Goal: Information Seeking & Learning: Learn about a topic

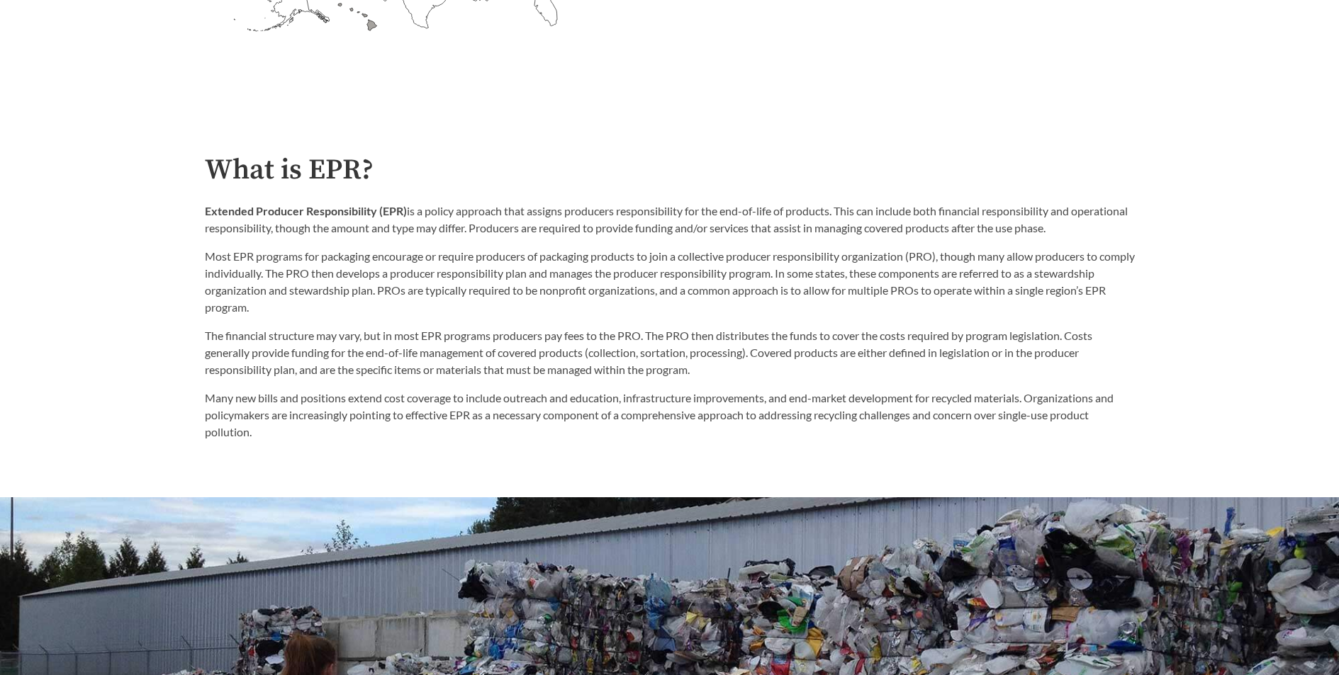
scroll to position [765, 0]
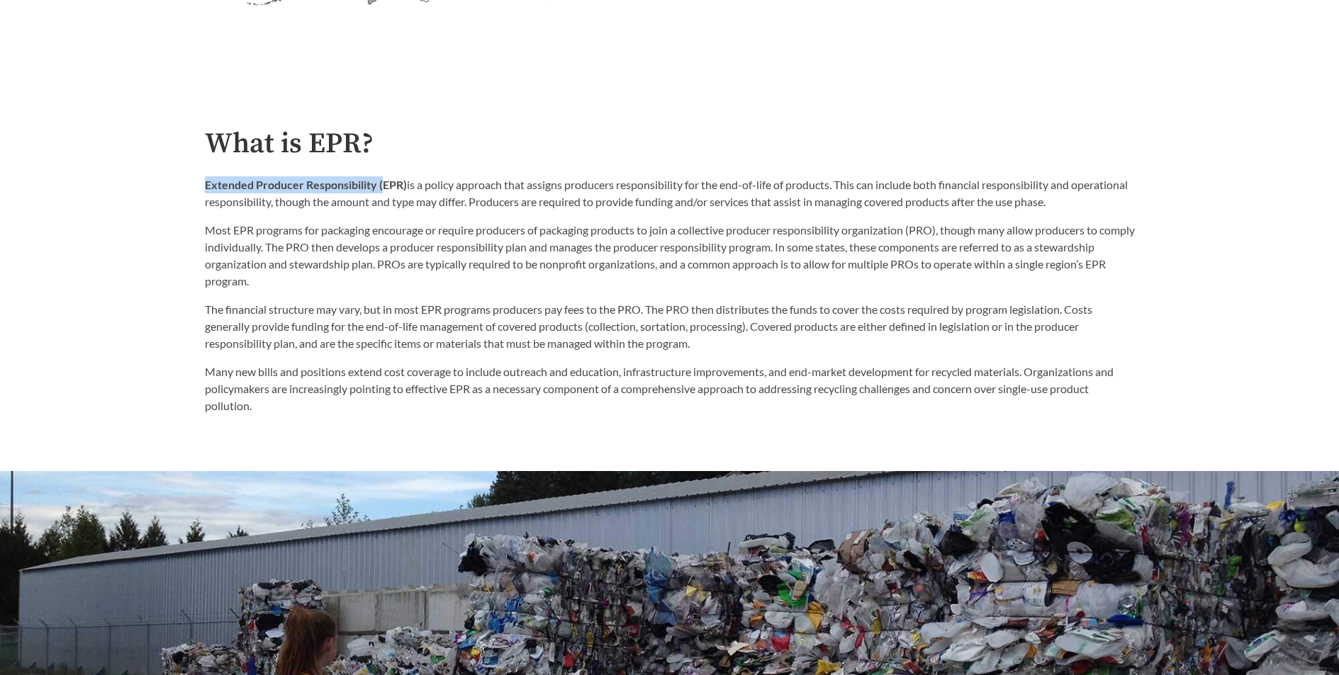
drag, startPoint x: 204, startPoint y: 189, endPoint x: 381, endPoint y: 188, distance: 177.2
click at [381, 188] on strong "Extended Producer Responsibility (EPR)" at bounding box center [306, 184] width 202 height 13
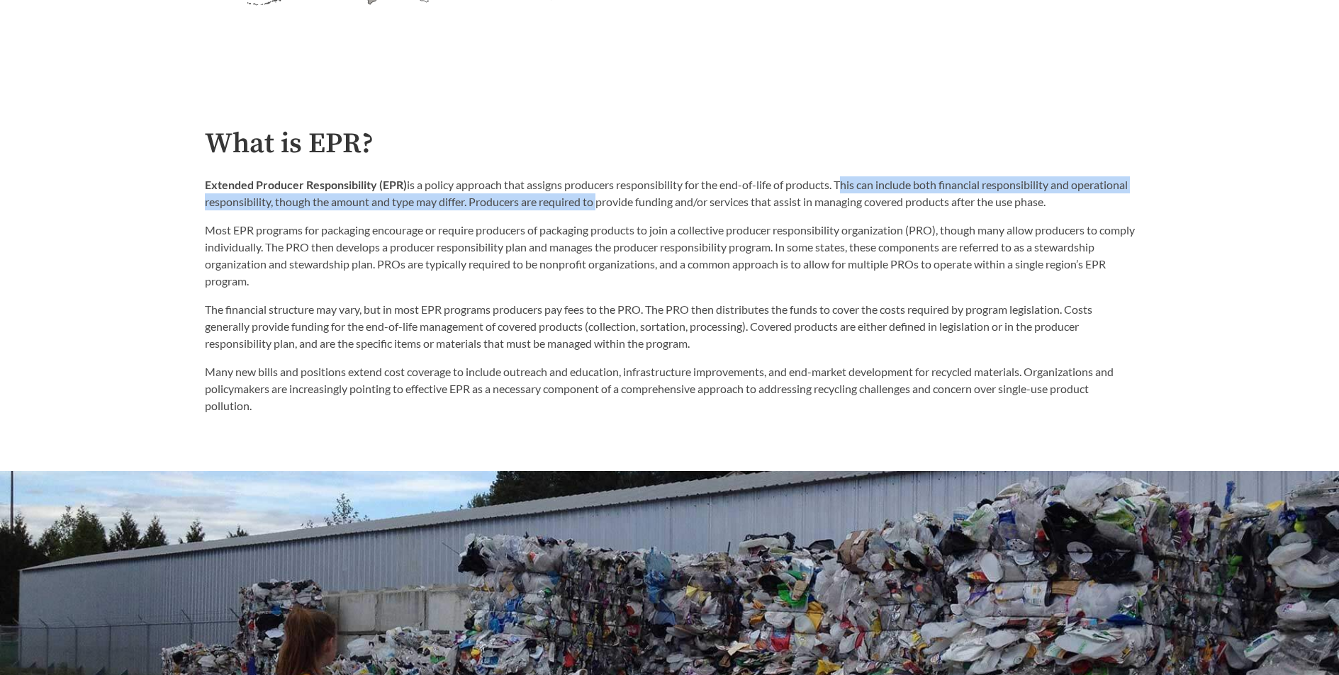
drag, startPoint x: 840, startPoint y: 187, endPoint x: 655, endPoint y: 212, distance: 186.6
click at [655, 210] on p "Extended Producer Responsibility (EPR) is a policy approach that assigns produc…" at bounding box center [670, 193] width 930 height 34
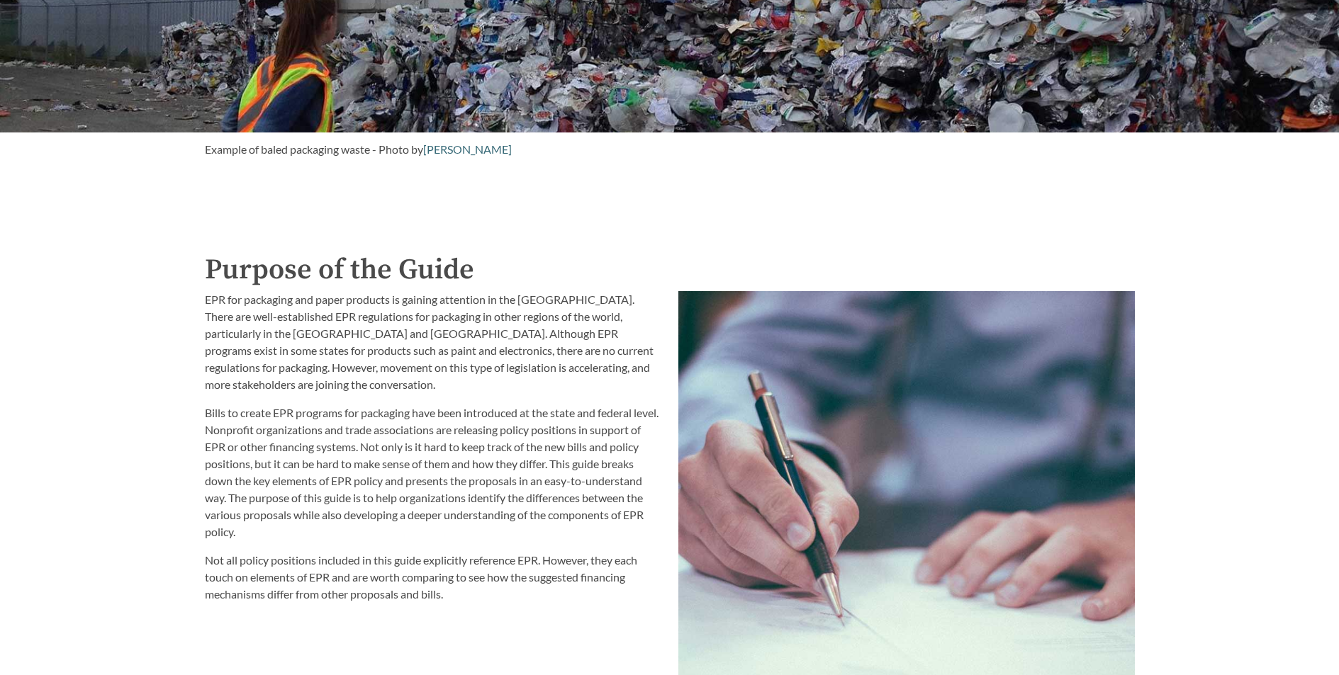
scroll to position [1465, 0]
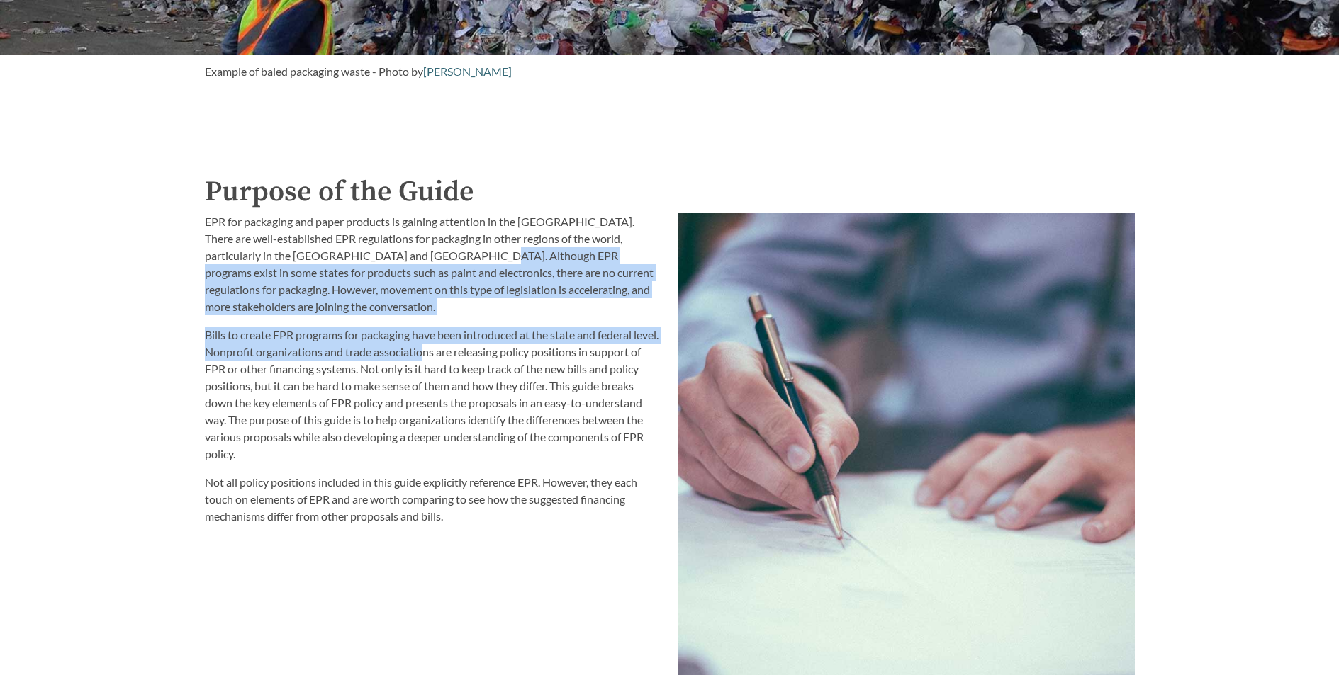
drag, startPoint x: 438, startPoint y: 255, endPoint x: 454, endPoint y: 363, distance: 108.8
click at [454, 363] on div "EPR for packaging and paper products is gaining attention in the [GEOGRAPHIC_DA…" at bounding box center [433, 369] width 456 height 312
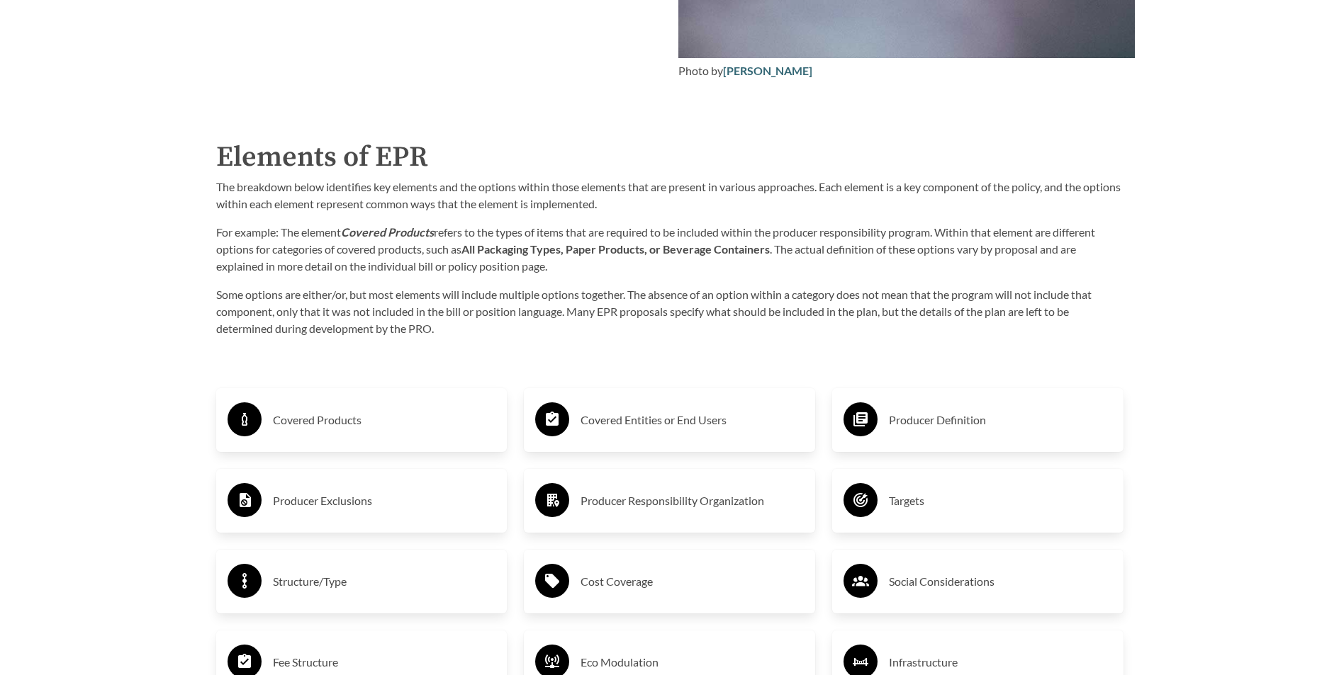
scroll to position [2303, 0]
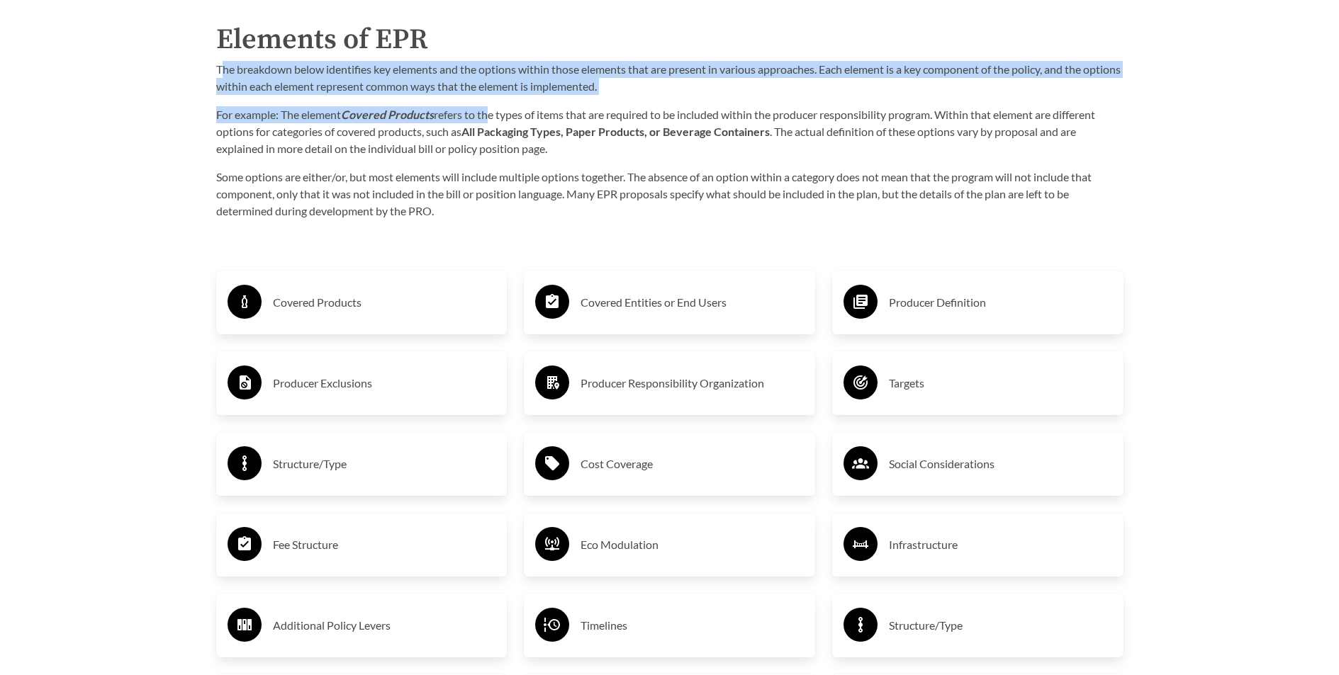
drag, startPoint x: 223, startPoint y: 73, endPoint x: 490, endPoint y: 115, distance: 271.1
click at [490, 115] on div "The breakdown below identifies key elements and the options within those elemen…" at bounding box center [669, 140] width 907 height 159
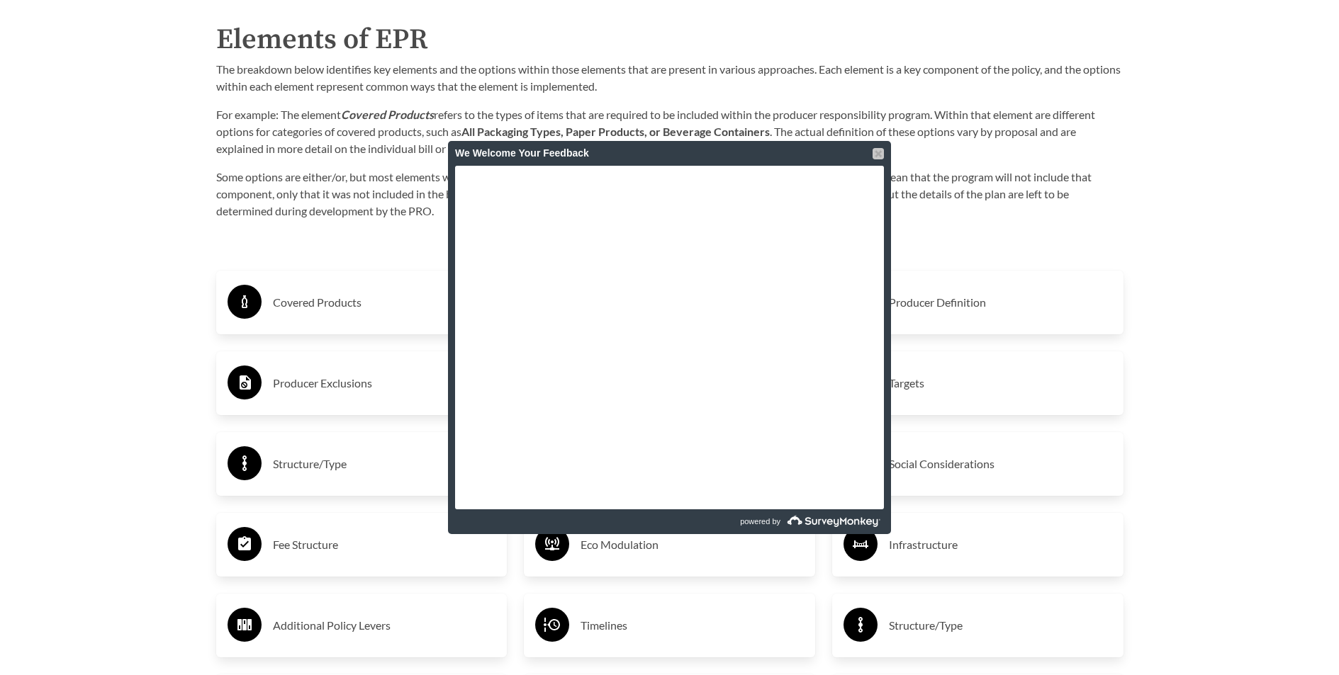
click at [879, 155] on div at bounding box center [877, 153] width 11 height 11
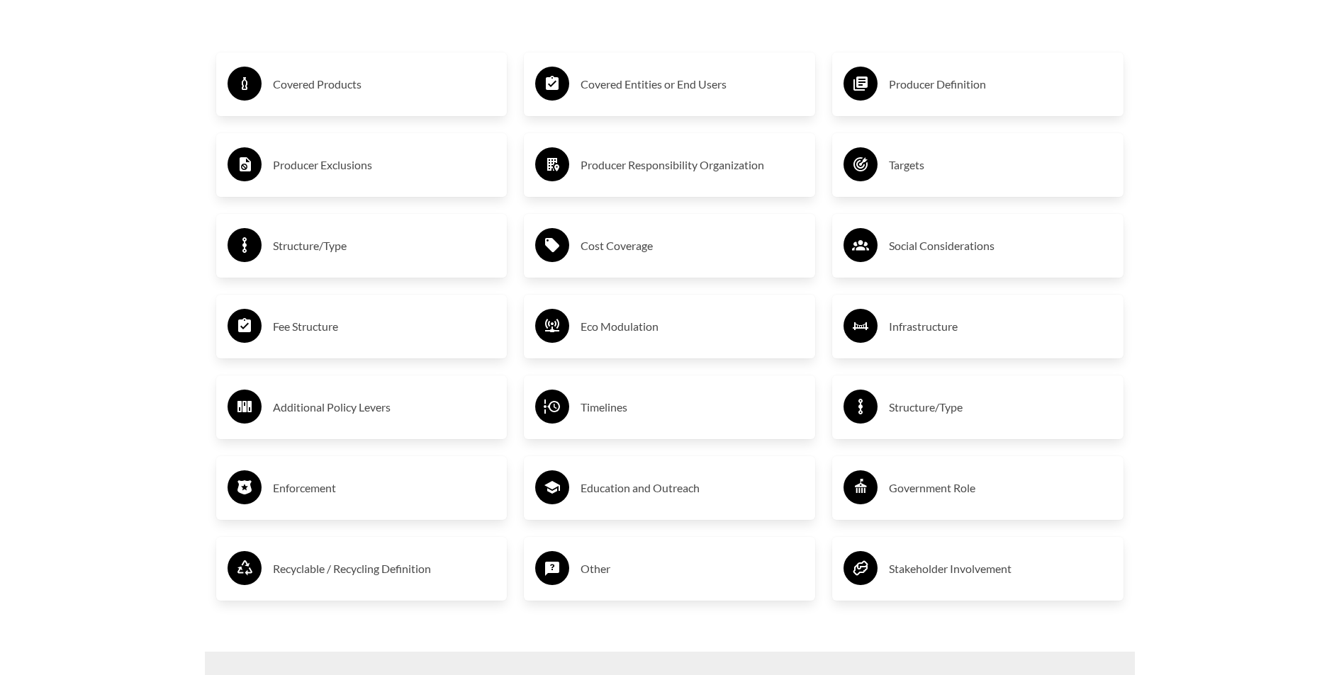
scroll to position [2518, 0]
